Goal: Information Seeking & Learning: Learn about a topic

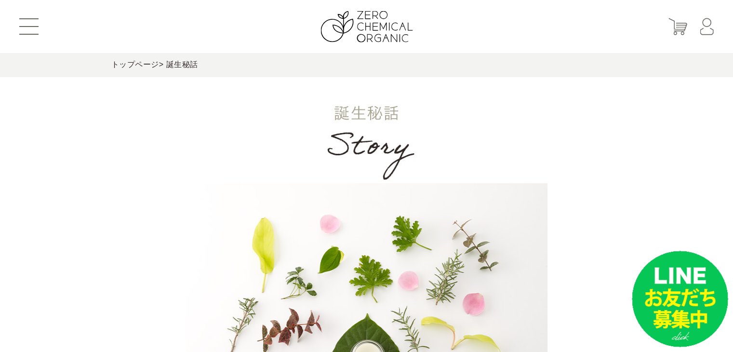
click at [39, 36] on header "はじめての方へ 商品一覧 定期お届けコース ショッピングガイド よくあるご質問 お問い合わせ 会員登録 マイページ カート ログイン パスワード発行" at bounding box center [366, 26] width 733 height 53
click at [31, 29] on button at bounding box center [28, 26] width 19 height 16
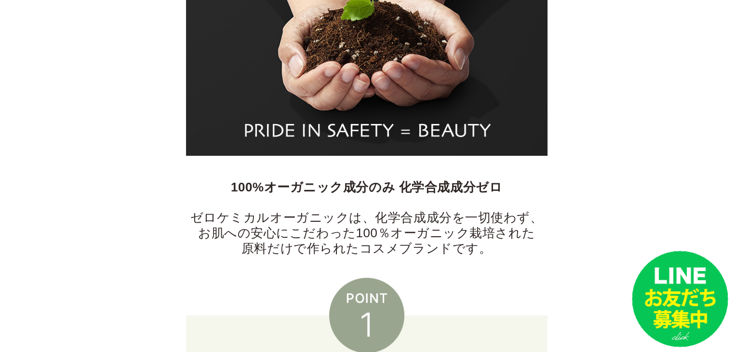
scroll to position [241, 0]
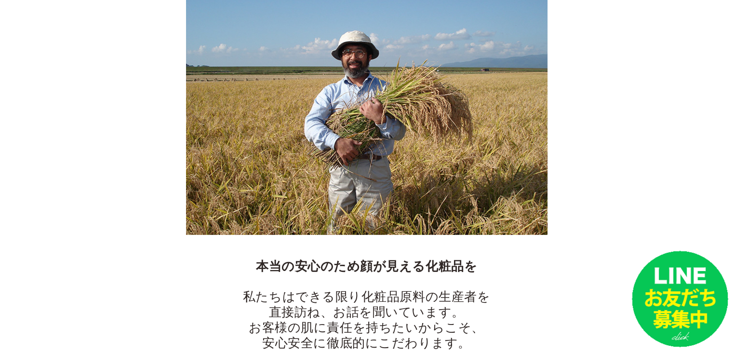
scroll to position [241, 0]
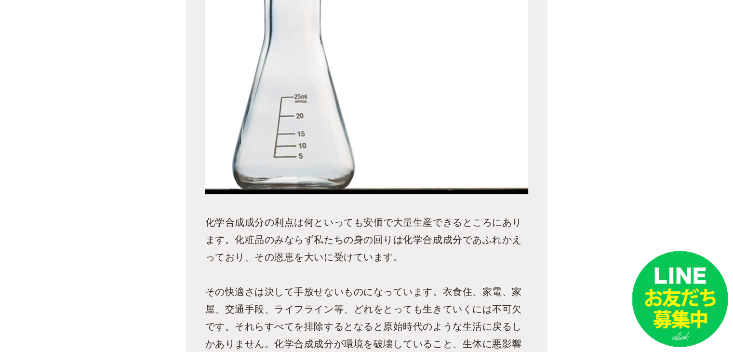
scroll to position [1783, 0]
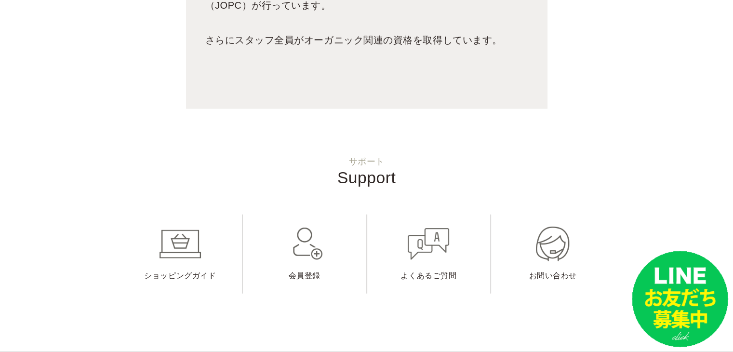
scroll to position [2409, 0]
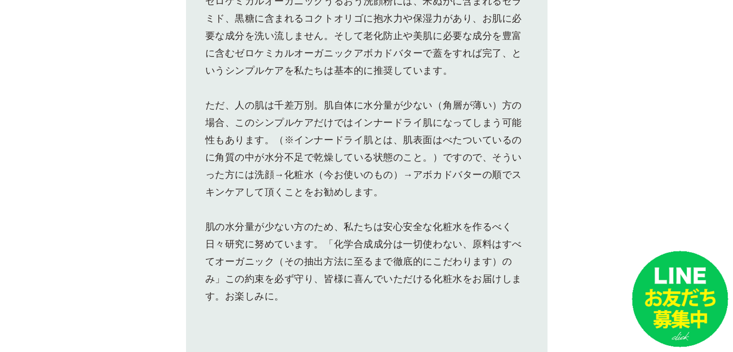
scroll to position [2168, 0]
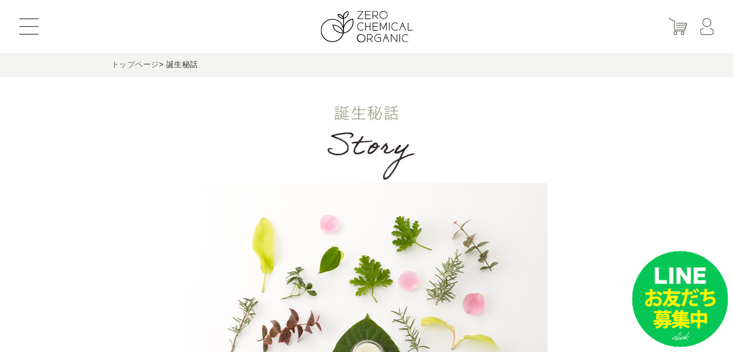
click at [133, 68] on link "トップページ" at bounding box center [135, 64] width 48 height 8
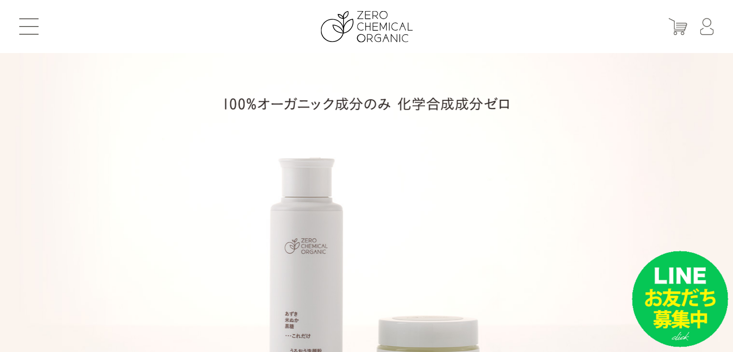
click at [33, 24] on button at bounding box center [28, 26] width 19 height 16
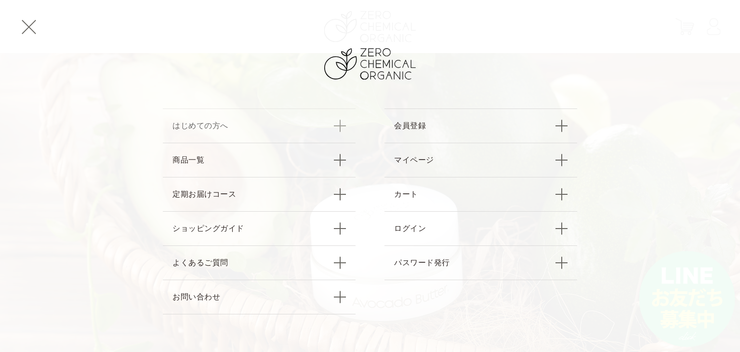
click at [346, 126] on link "はじめての方へ" at bounding box center [259, 125] width 193 height 34
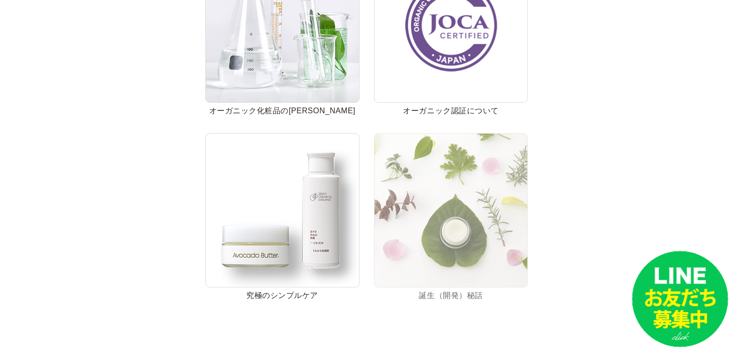
scroll to position [434, 0]
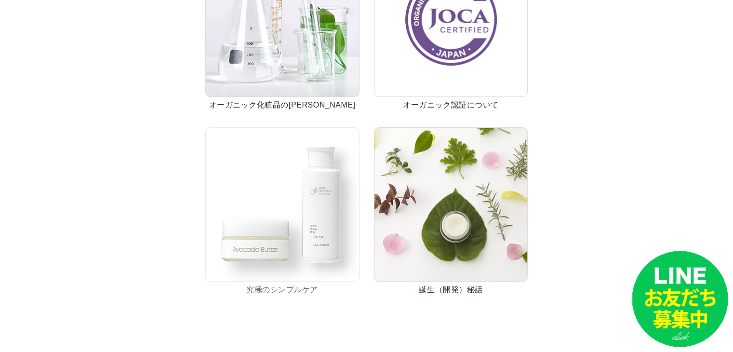
click at [314, 265] on img at bounding box center [282, 204] width 154 height 154
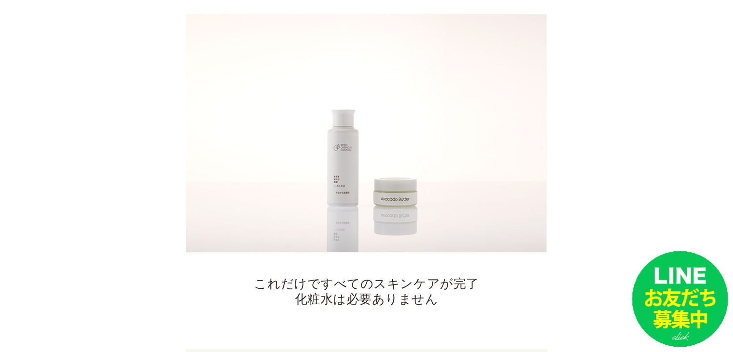
scroll to position [241, 0]
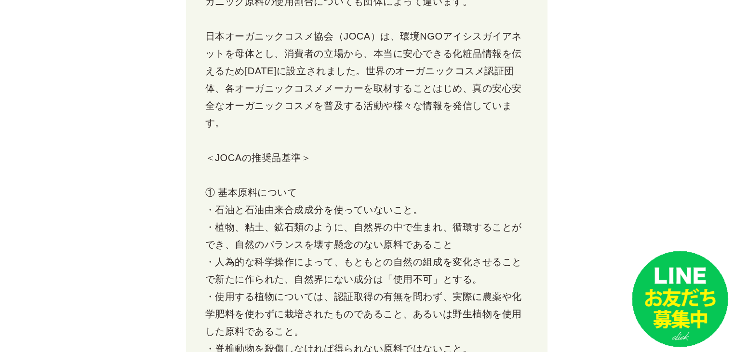
scroll to position [1108, 0]
